Goal: Task Accomplishment & Management: Complete application form

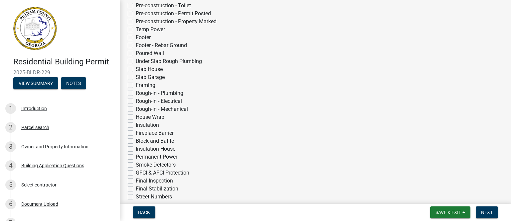
scroll to position [166, 0]
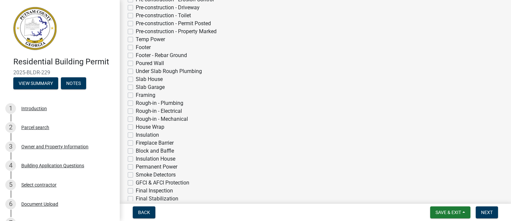
click at [136, 111] on label "Rough-in - Electrical" at bounding box center [159, 111] width 46 height 8
click at [136, 111] on input "Rough-in - Electrical" at bounding box center [138, 109] width 4 height 4
checkbox input "true"
checkbox input "false"
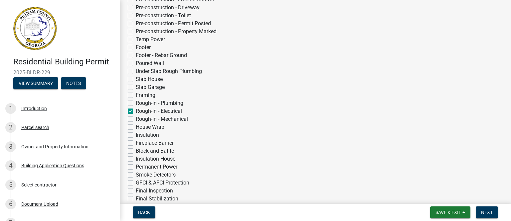
checkbox input "false"
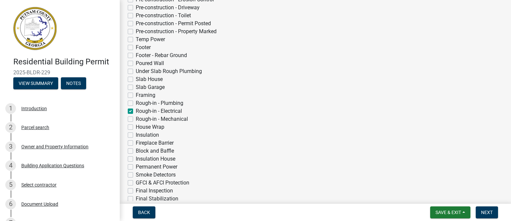
checkbox input "false"
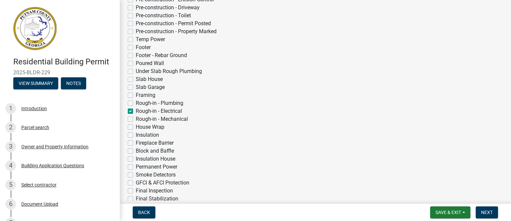
checkbox input "false"
checkbox input "true"
checkbox input "false"
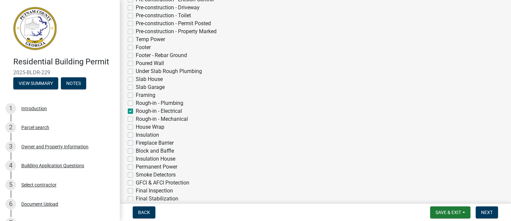
checkbox input "false"
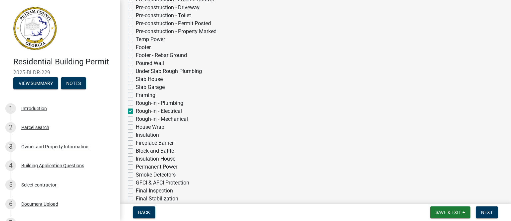
checkbox input "false"
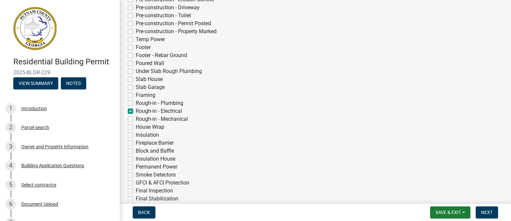
checkbox input "false"
click at [136, 95] on label "Framing" at bounding box center [146, 95] width 20 height 8
click at [136, 95] on input "Framing" at bounding box center [138, 93] width 4 height 4
checkbox input "true"
checkbox input "false"
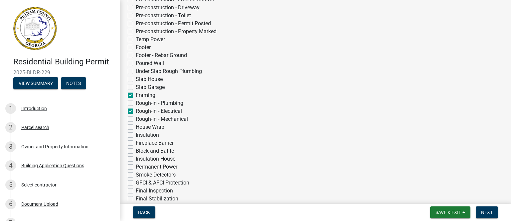
checkbox input "false"
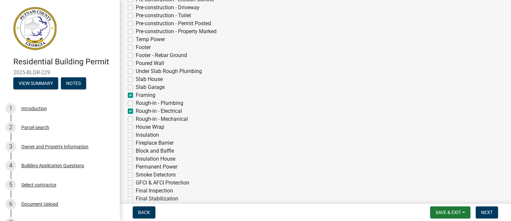
checkbox input "false"
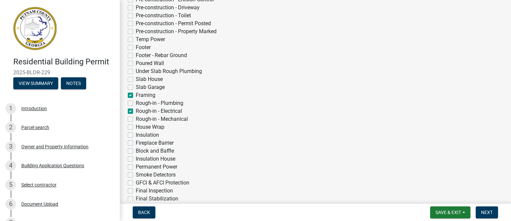
checkbox input "false"
checkbox input "true"
checkbox input "false"
checkbox input "true"
checkbox input "false"
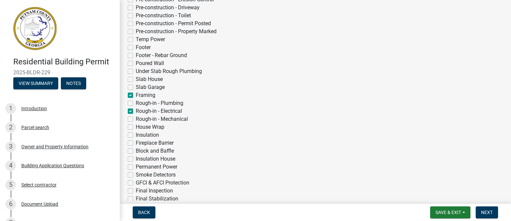
checkbox input "false"
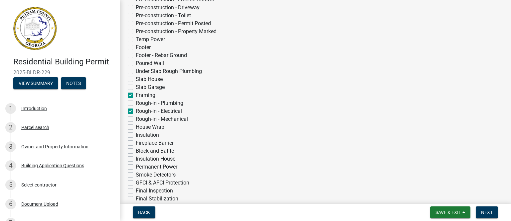
checkbox input "false"
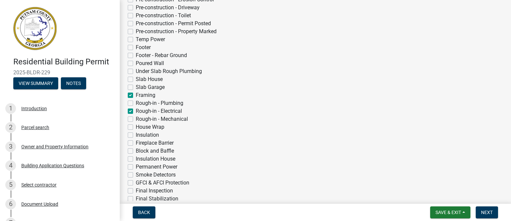
checkbox input "false"
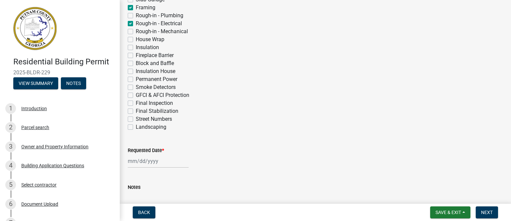
scroll to position [266, 0]
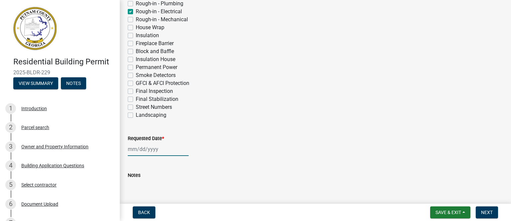
click at [132, 148] on div at bounding box center [158, 150] width 61 height 14
select select "9"
select select "2025"
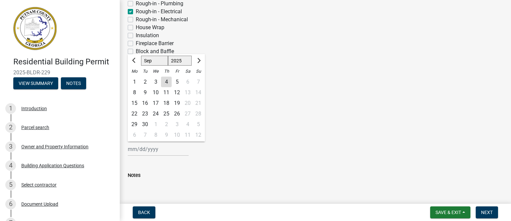
click at [176, 82] on div "5" at bounding box center [177, 82] width 11 height 11
type input "[DATE]"
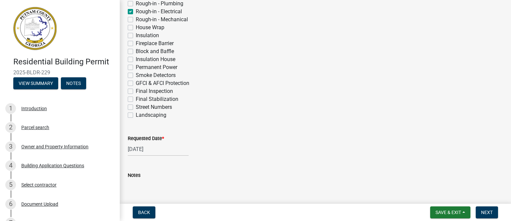
scroll to position [306, 0]
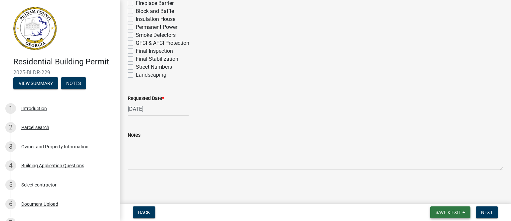
click at [450, 211] on span "Save & Exit" at bounding box center [448, 212] width 26 height 5
click at [431, 180] on button "Save" at bounding box center [443, 180] width 53 height 16
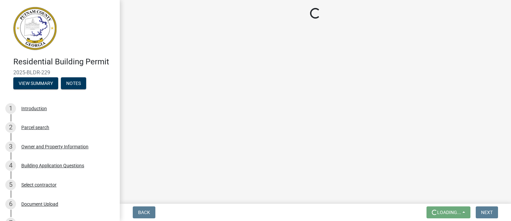
scroll to position [0, 0]
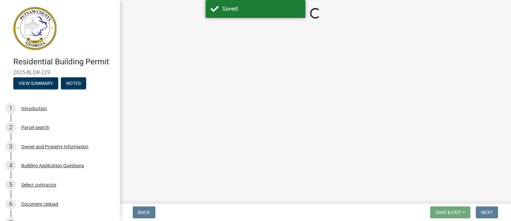
click at [486, 212] on span "Next" at bounding box center [487, 212] width 12 height 5
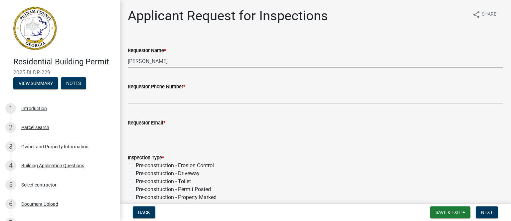
click at [151, 86] on label "Requestor Phone Number *" at bounding box center [157, 87] width 58 height 5
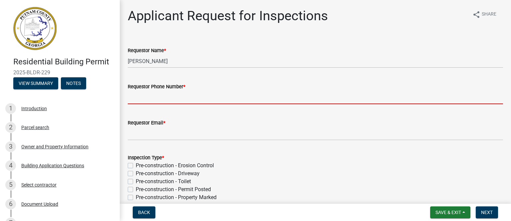
click at [151, 91] on input "Requestor Phone Number *" at bounding box center [315, 98] width 375 height 14
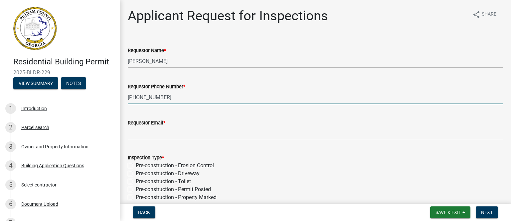
type input "[PHONE_NUMBER]"
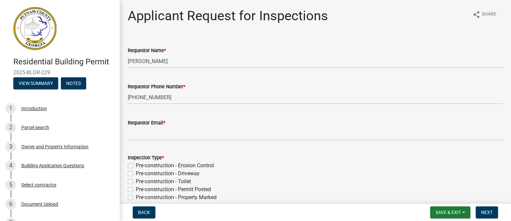
click at [141, 126] on label "Requestor Email *" at bounding box center [147, 123] width 38 height 5
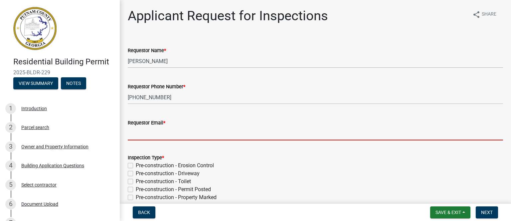
click at [141, 127] on input "Requestor Email *" at bounding box center [315, 134] width 375 height 14
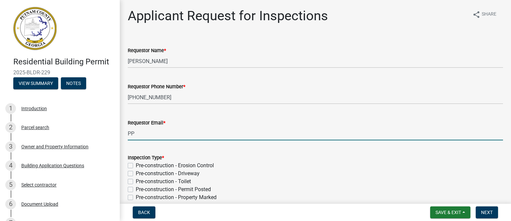
type input "P"
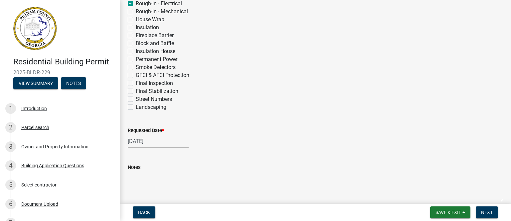
scroll to position [273, 0]
type input "[EMAIL_ADDRESS][DOMAIN_NAME]"
click at [138, 176] on textarea "Notes" at bounding box center [315, 188] width 375 height 31
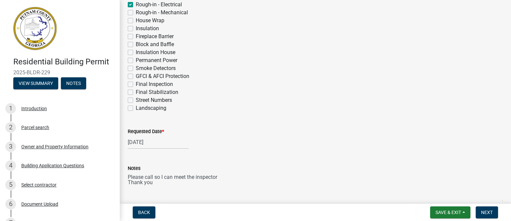
scroll to position [306, 0]
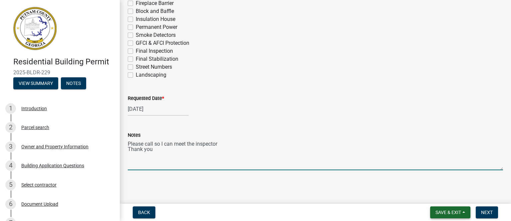
type textarea "Please call so I can meet the inspector Thank you"
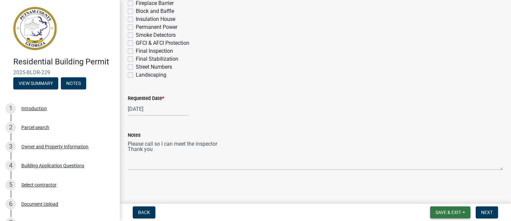
click at [446, 212] on span "Save & Exit" at bounding box center [448, 212] width 26 height 5
click at [427, 179] on button "Save" at bounding box center [443, 180] width 53 height 16
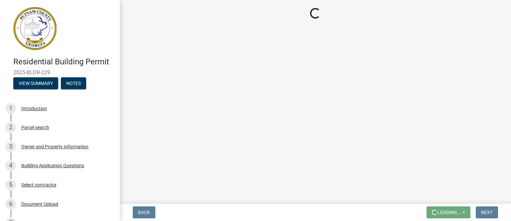
scroll to position [0, 0]
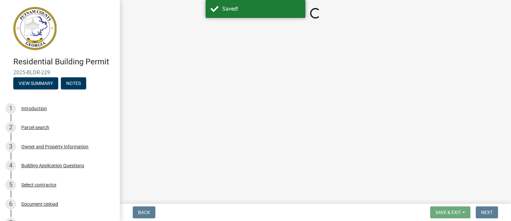
click at [487, 212] on span "Next" at bounding box center [487, 212] width 12 height 5
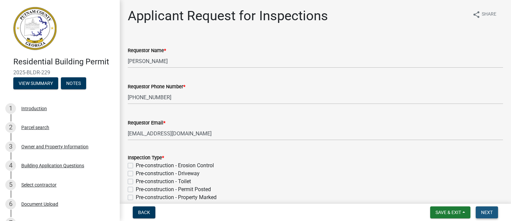
click at [485, 212] on span "Next" at bounding box center [487, 212] width 12 height 5
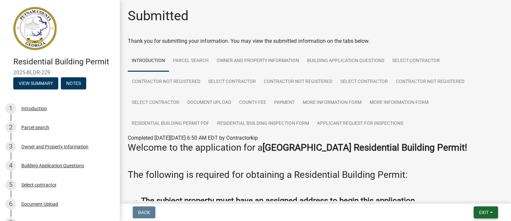
click at [483, 212] on span "Exit" at bounding box center [484, 212] width 10 height 5
click at [465, 195] on button "Save & Exit" at bounding box center [471, 196] width 53 height 16
